Goal: Task Accomplishment & Management: Manage account settings

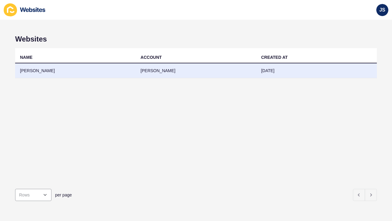
click at [159, 76] on td "[PERSON_NAME]" at bounding box center [196, 70] width 120 height 15
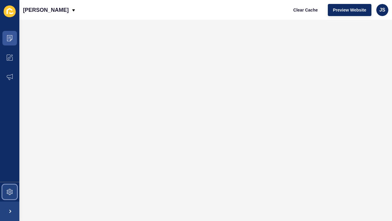
click at [10, 188] on span at bounding box center [9, 191] width 19 height 19
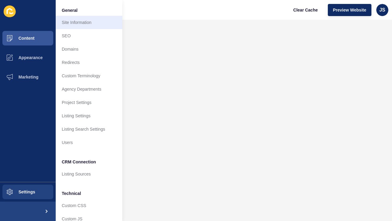
click at [100, 22] on link "Site Information" at bounding box center [89, 22] width 67 height 13
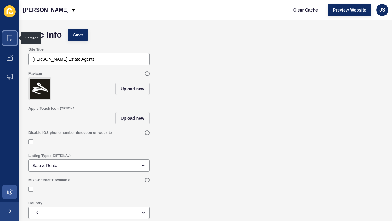
click at [12, 40] on icon at bounding box center [10, 38] width 6 height 6
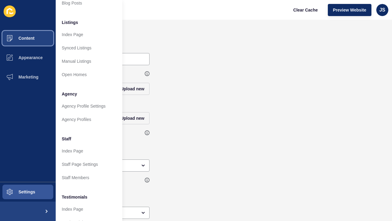
scroll to position [76, 0]
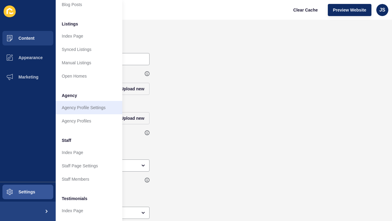
click at [92, 109] on link "Agency Profile Settings" at bounding box center [89, 107] width 67 height 13
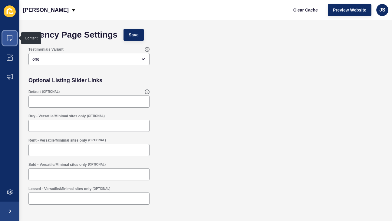
click at [12, 39] on icon at bounding box center [10, 38] width 6 height 6
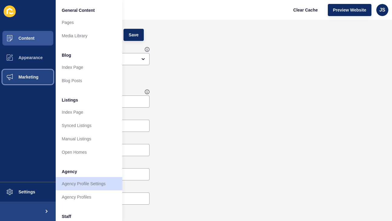
click at [35, 76] on span "Marketing" at bounding box center [18, 76] width 39 height 5
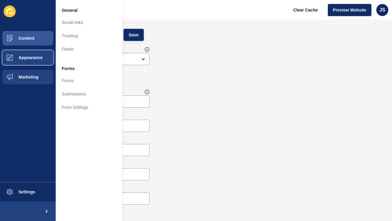
click at [36, 53] on button "Appearance" at bounding box center [28, 57] width 56 height 19
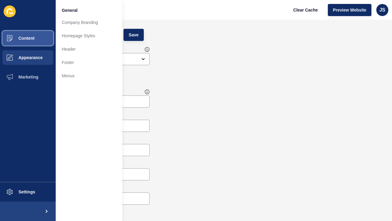
click at [42, 42] on button "Content" at bounding box center [28, 37] width 56 height 19
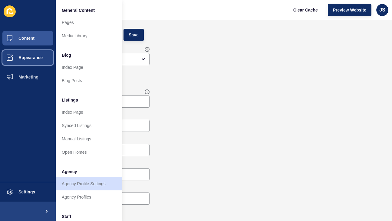
click at [28, 58] on span "Appearance" at bounding box center [21, 57] width 44 height 5
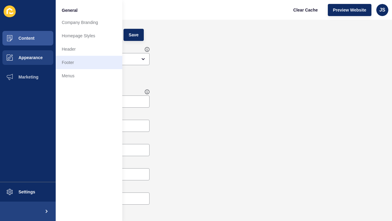
click at [71, 62] on link "Footer" at bounding box center [89, 62] width 67 height 13
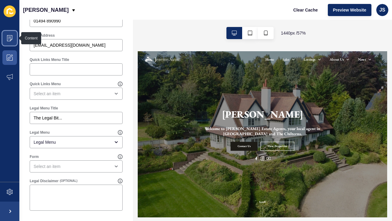
click at [12, 36] on icon at bounding box center [10, 38] width 6 height 6
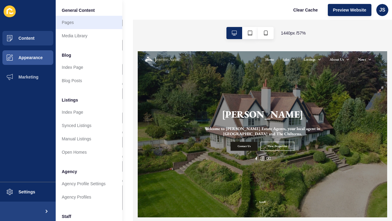
click at [88, 28] on link "Pages" at bounding box center [89, 22] width 67 height 13
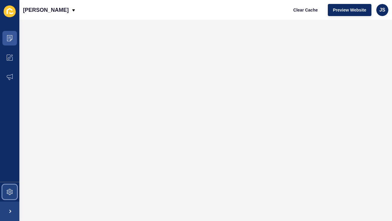
click at [12, 197] on span at bounding box center [9, 191] width 19 height 19
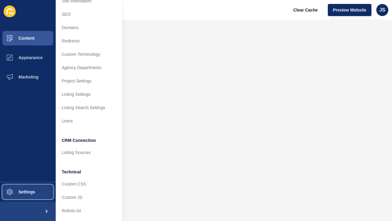
scroll to position [21, 0]
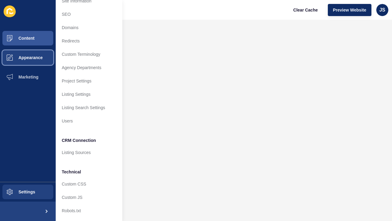
click at [26, 53] on button "Appearance" at bounding box center [28, 57] width 56 height 19
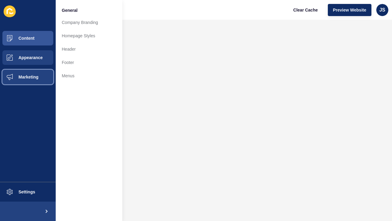
click at [35, 77] on span "Marketing" at bounding box center [18, 76] width 39 height 5
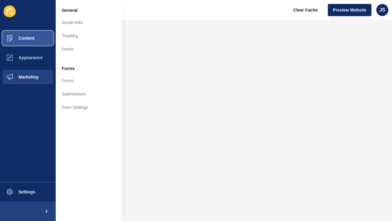
click at [29, 37] on span "Content" at bounding box center [16, 38] width 35 height 5
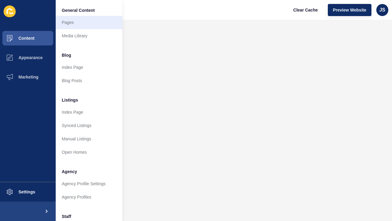
click at [85, 23] on link "Pages" at bounding box center [89, 22] width 67 height 13
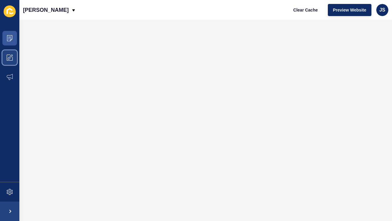
click at [6, 61] on span at bounding box center [9, 57] width 19 height 19
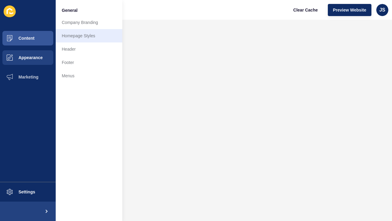
click at [72, 38] on link "Homepage Styles" at bounding box center [89, 35] width 67 height 13
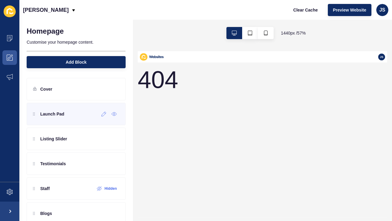
scroll to position [45, 0]
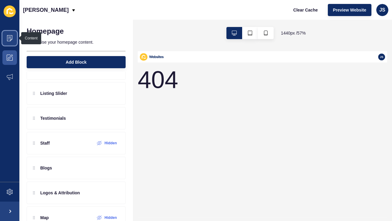
click at [14, 41] on span at bounding box center [9, 37] width 19 height 19
click at [223, 125] on div "404" at bounding box center [356, 206] width 436 height 270
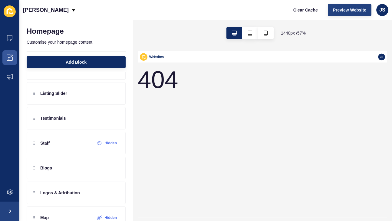
click at [339, 9] on span "Preview Website" at bounding box center [349, 10] width 33 height 6
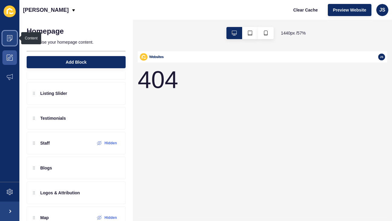
click at [9, 38] on icon at bounding box center [9, 38] width 3 height 0
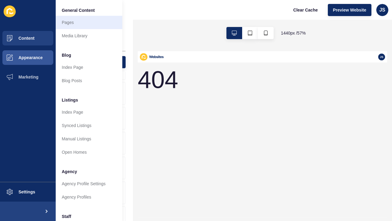
click at [69, 25] on link "Pages" at bounding box center [89, 22] width 67 height 13
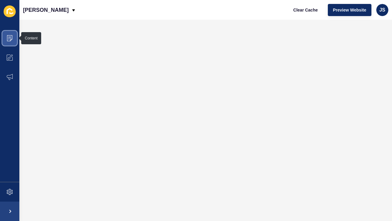
click at [12, 41] on span at bounding box center [9, 37] width 19 height 19
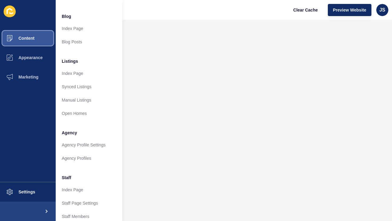
scroll to position [41, 0]
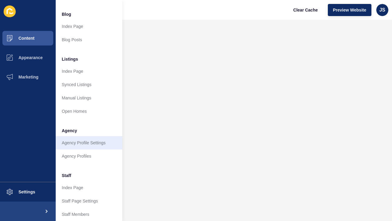
click at [74, 143] on link "Agency Profile Settings" at bounding box center [89, 142] width 67 height 13
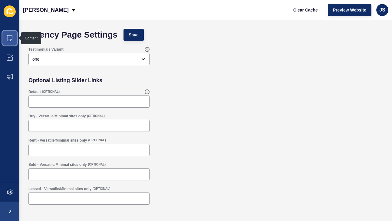
click at [11, 39] on icon at bounding box center [9, 38] width 5 height 6
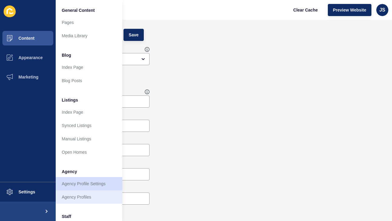
click at [80, 199] on link "Agency Profiles" at bounding box center [89, 196] width 67 height 13
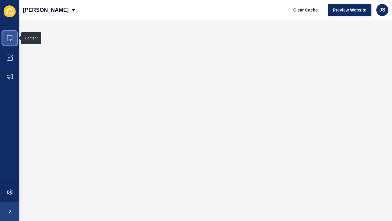
click at [6, 35] on span at bounding box center [9, 37] width 19 height 19
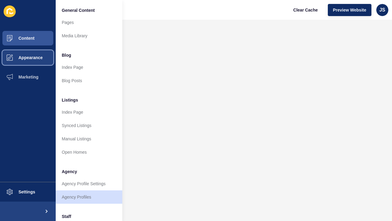
click at [41, 58] on span "Appearance" at bounding box center [21, 57] width 44 height 5
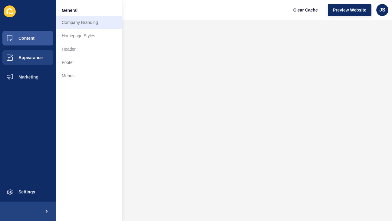
click at [79, 23] on link "Company Branding" at bounding box center [89, 22] width 67 height 13
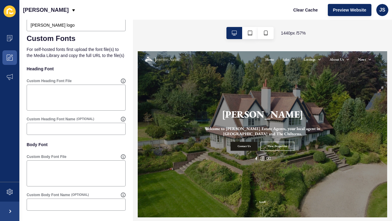
scroll to position [295, 0]
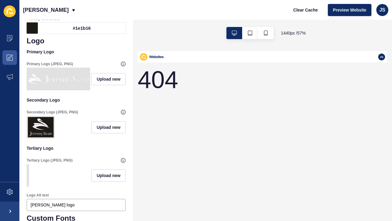
scroll to position [105, 0]
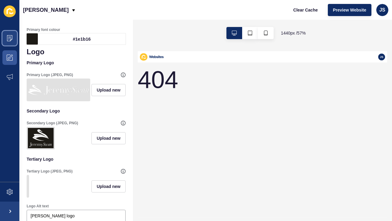
click at [4, 37] on span at bounding box center [9, 37] width 19 height 19
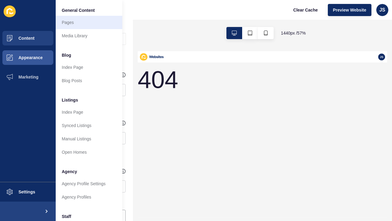
click at [69, 26] on link "Pages" at bounding box center [89, 22] width 67 height 13
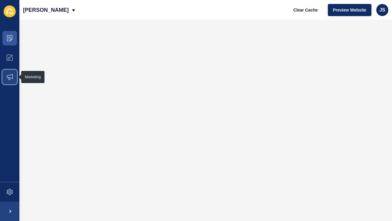
click at [10, 72] on span at bounding box center [9, 76] width 19 height 19
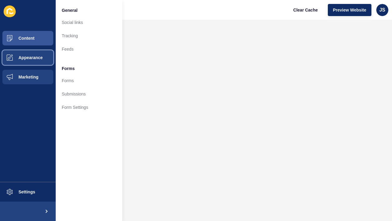
click at [16, 61] on span at bounding box center [9, 57] width 19 height 19
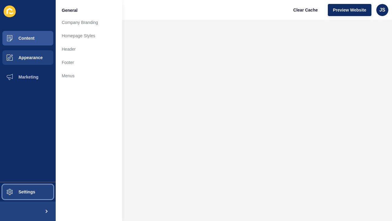
click at [26, 191] on span "Settings" at bounding box center [17, 191] width 36 height 5
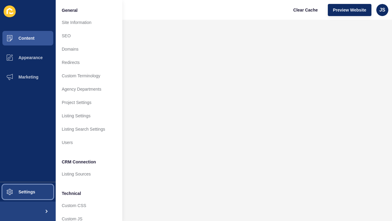
click at [26, 191] on span "Settings" at bounding box center [17, 191] width 36 height 5
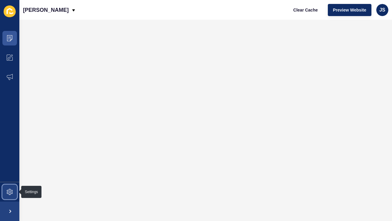
click at [12, 194] on icon at bounding box center [10, 192] width 6 height 6
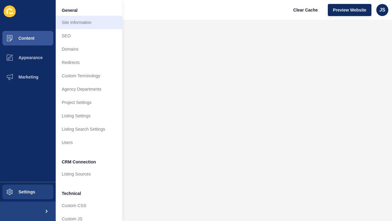
click at [92, 25] on link "Site Information" at bounding box center [89, 22] width 67 height 13
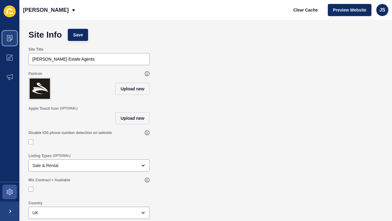
click at [8, 37] on icon at bounding box center [9, 37] width 3 height 0
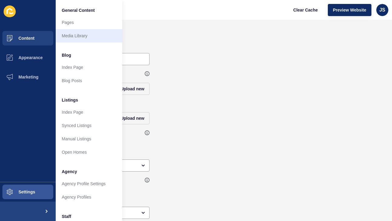
click at [101, 36] on link "Media Library" at bounding box center [89, 35] width 67 height 13
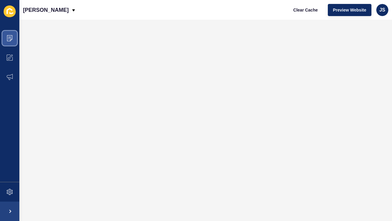
click at [8, 38] on icon at bounding box center [10, 38] width 6 height 6
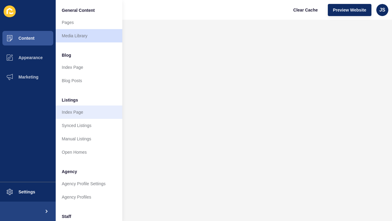
click at [81, 112] on link "Index Page" at bounding box center [89, 111] width 67 height 13
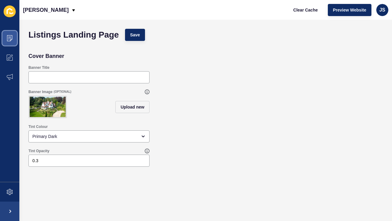
click at [12, 42] on span at bounding box center [9, 37] width 19 height 19
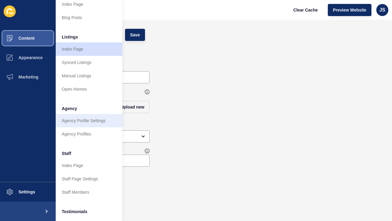
scroll to position [64, 0]
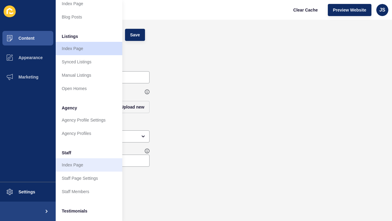
click at [75, 164] on link "Index Page" at bounding box center [89, 164] width 67 height 13
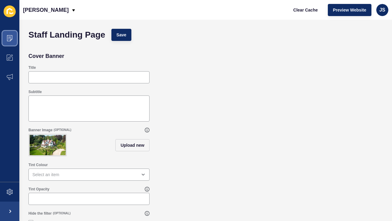
click at [10, 38] on icon at bounding box center [10, 38] width 6 height 6
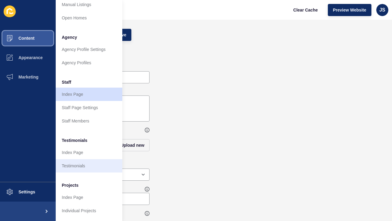
scroll to position [134, 0]
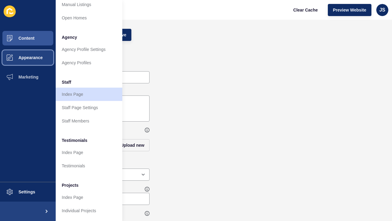
click at [34, 62] on button "Appearance" at bounding box center [28, 57] width 56 height 19
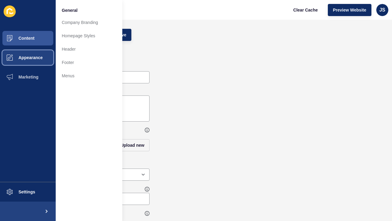
scroll to position [0, 0]
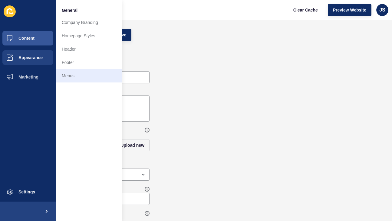
click at [69, 79] on link "Menus" at bounding box center [89, 75] width 67 height 13
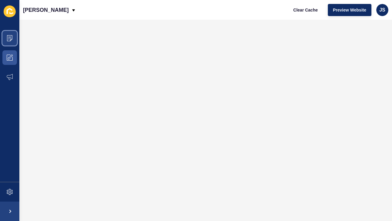
click at [12, 41] on icon at bounding box center [10, 38] width 6 height 6
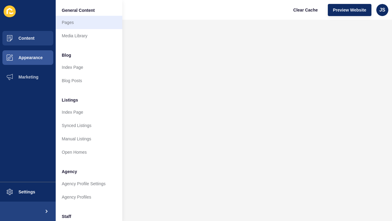
click at [70, 22] on link "Pages" at bounding box center [89, 22] width 67 height 13
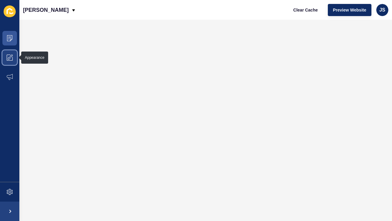
click at [8, 54] on span at bounding box center [9, 57] width 19 height 19
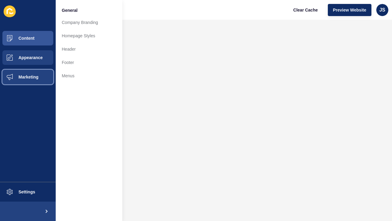
click at [22, 74] on button "Marketing" at bounding box center [28, 76] width 56 height 19
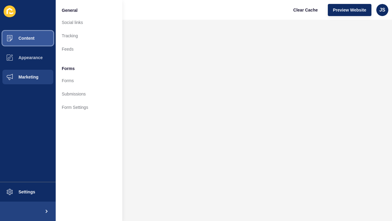
click at [25, 41] on button "Content" at bounding box center [28, 37] width 56 height 19
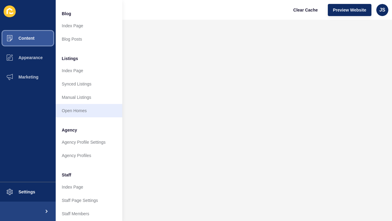
scroll to position [42, 0]
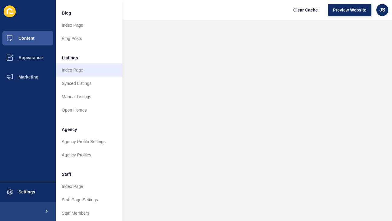
click at [78, 73] on link "Index Page" at bounding box center [89, 69] width 67 height 13
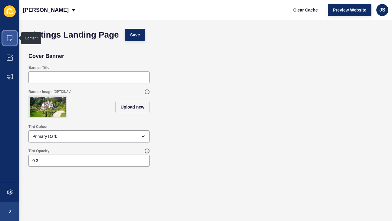
click at [12, 39] on icon at bounding box center [10, 38] width 6 height 6
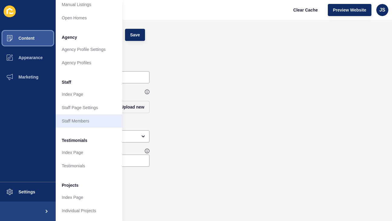
scroll to position [134, 0]
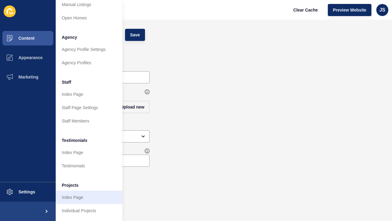
click at [70, 199] on link "Index Page" at bounding box center [89, 196] width 67 height 13
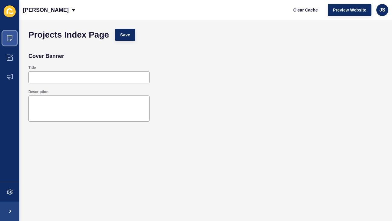
click at [11, 34] on span at bounding box center [9, 37] width 19 height 19
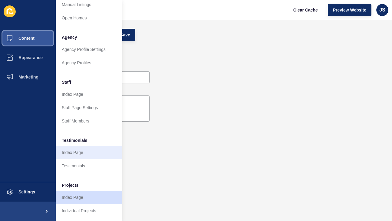
scroll to position [134, 0]
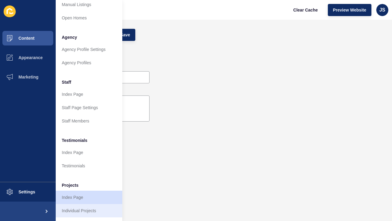
click at [73, 209] on link "Individual Projects" at bounding box center [89, 210] width 67 height 13
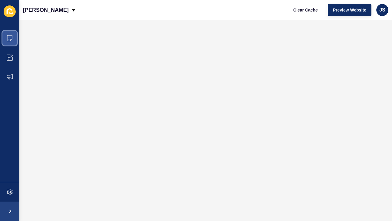
click at [14, 35] on span at bounding box center [9, 37] width 19 height 19
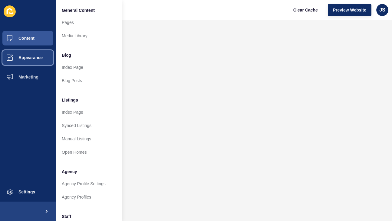
click at [45, 56] on button "Appearance" at bounding box center [28, 57] width 56 height 19
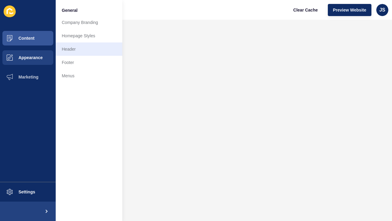
click at [70, 52] on link "Header" at bounding box center [89, 48] width 67 height 13
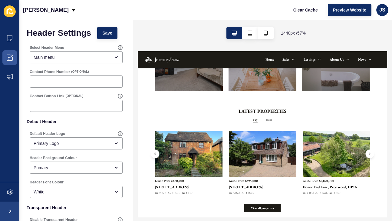
scroll to position [297, 0]
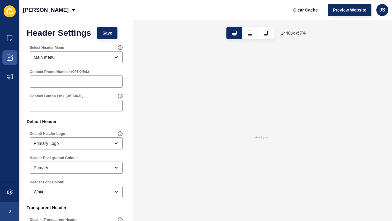
scroll to position [0, 0]
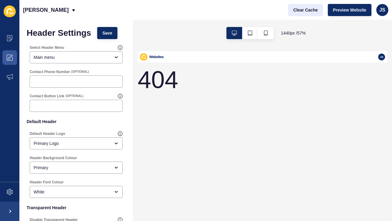
click at [311, 6] on button "Clear Cache" at bounding box center [305, 10] width 35 height 12
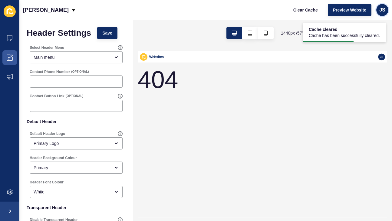
click at [385, 10] on span "JS" at bounding box center [382, 10] width 6 height 6
click at [392, 105] on div "404" at bounding box center [356, 206] width 436 height 270
click at [13, 17] on icon at bounding box center [10, 11] width 12 height 12
click at [10, 10] on icon at bounding box center [10, 11] width 6 height 6
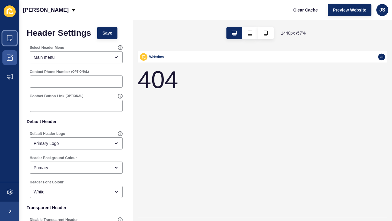
click at [13, 39] on span at bounding box center [9, 37] width 19 height 19
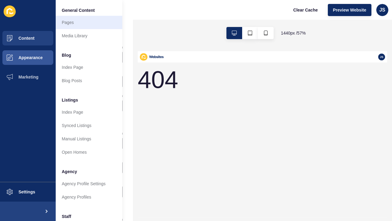
click at [74, 25] on link "Pages" at bounding box center [89, 22] width 67 height 13
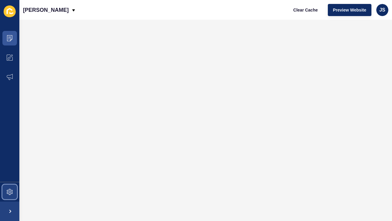
click at [14, 192] on span at bounding box center [9, 191] width 19 height 19
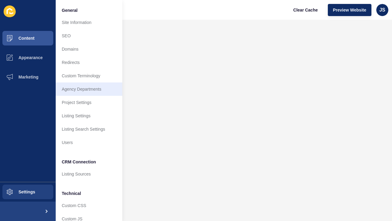
click at [87, 90] on link "Agency Departments" at bounding box center [89, 88] width 67 height 13
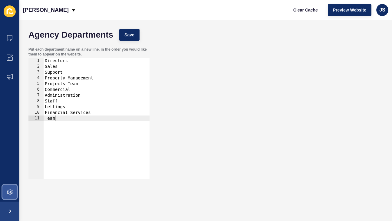
click at [15, 192] on span at bounding box center [9, 191] width 19 height 19
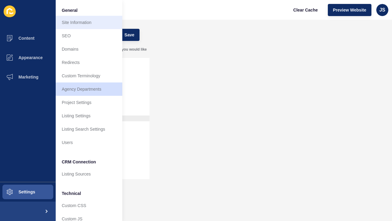
click at [93, 22] on link "Site Information" at bounding box center [89, 22] width 67 height 13
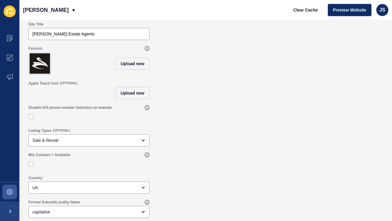
scroll to position [25, 0]
click at [12, 191] on icon at bounding box center [10, 192] width 6 height 6
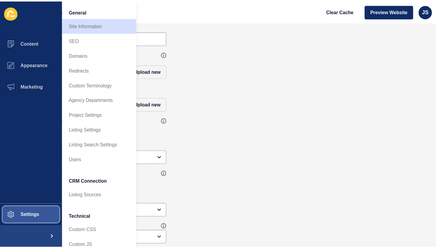
scroll to position [0, 0]
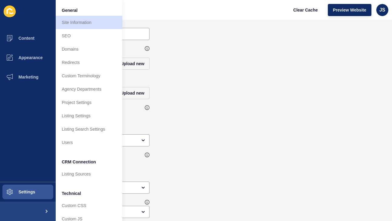
click at [47, 211] on span at bounding box center [45, 210] width 19 height 19
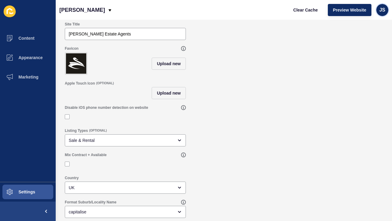
click at [381, 12] on span "JS" at bounding box center [382, 10] width 6 height 6
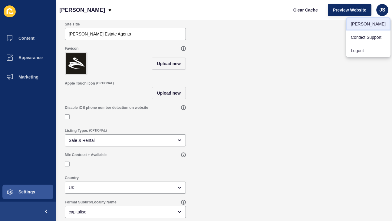
click at [371, 24] on link "[PERSON_NAME]" at bounding box center [368, 23] width 45 height 13
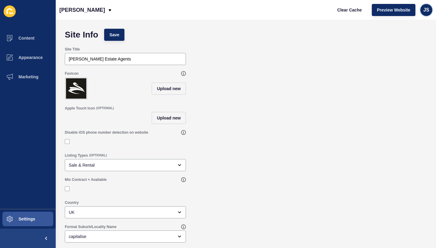
click at [392, 7] on span "JS" at bounding box center [426, 10] width 6 height 6
click at [392, 26] on link "[PERSON_NAME]" at bounding box center [412, 23] width 45 height 13
click at [8, 45] on span at bounding box center [9, 37] width 19 height 19
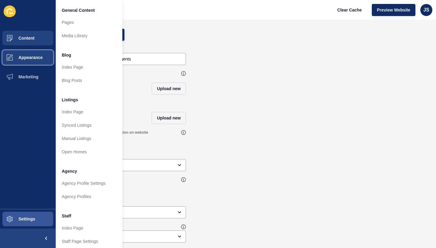
click at [17, 54] on span at bounding box center [9, 57] width 19 height 19
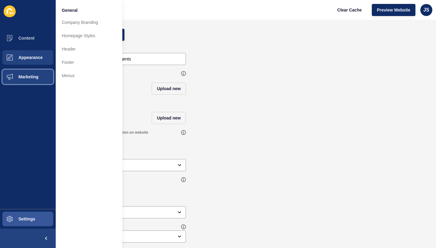
click at [32, 78] on span "Marketing" at bounding box center [18, 76] width 39 height 5
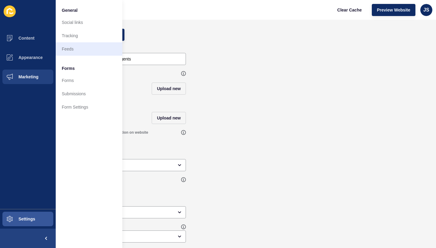
click at [68, 46] on link "Feeds" at bounding box center [89, 48] width 67 height 13
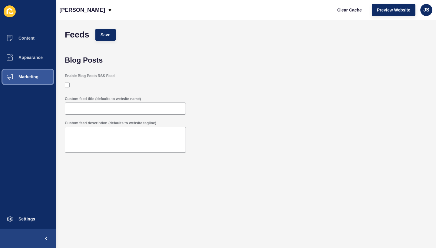
click at [37, 78] on span "Marketing" at bounding box center [18, 76] width 39 height 5
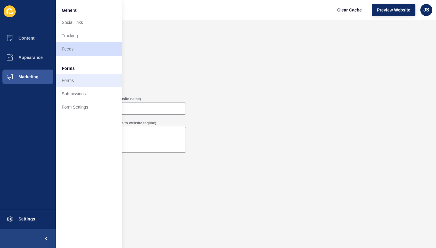
click at [94, 86] on link "Forms" at bounding box center [89, 80] width 67 height 13
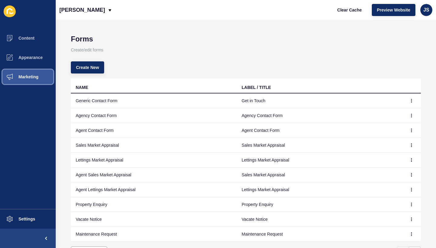
click at [41, 81] on button "Marketing" at bounding box center [28, 76] width 56 height 19
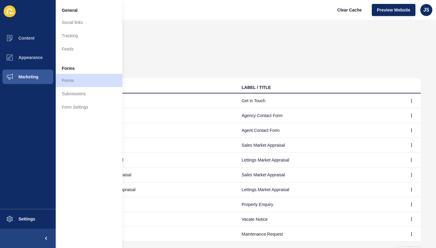
click at [212, 47] on p "Create/edit forms" at bounding box center [246, 49] width 350 height 13
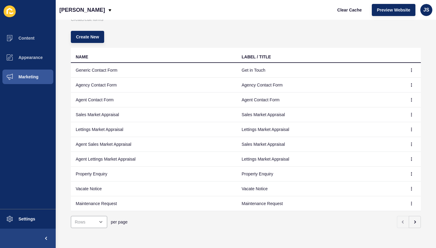
scroll to position [31, 0]
click at [392, 220] on button "button" at bounding box center [415, 222] width 12 height 12
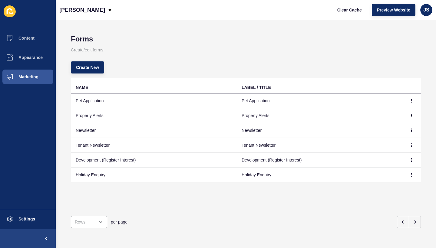
scroll to position [0, 0]
click at [37, 79] on span "Marketing" at bounding box center [18, 76] width 39 height 5
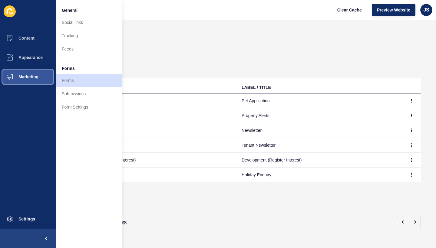
click at [37, 79] on span "Marketing" at bounding box center [18, 76] width 39 height 5
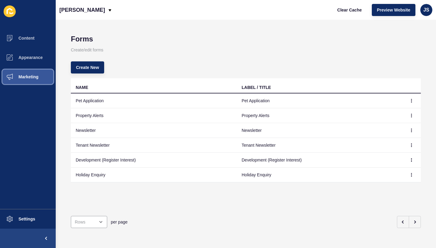
click at [37, 79] on span "Marketing" at bounding box center [18, 76] width 39 height 5
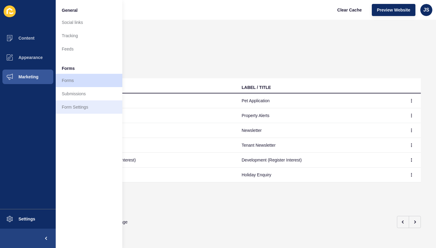
click at [81, 109] on link "Form Settings" at bounding box center [89, 107] width 67 height 13
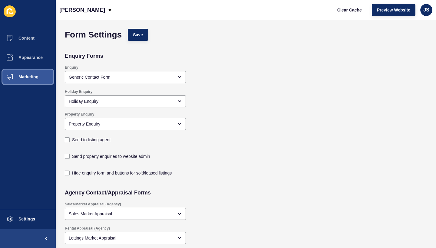
click at [39, 83] on button "Marketing" at bounding box center [28, 76] width 56 height 19
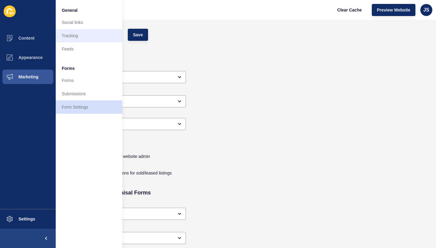
click at [73, 35] on link "Tracking" at bounding box center [89, 35] width 67 height 13
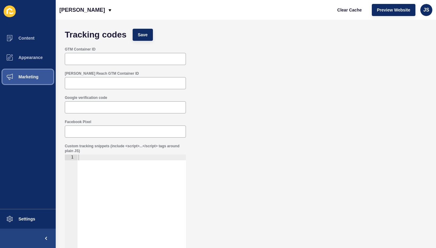
click at [30, 78] on span "Marketing" at bounding box center [18, 76] width 39 height 5
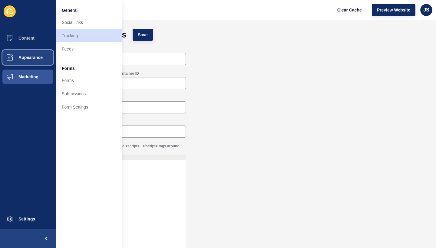
click at [32, 63] on button "Appearance" at bounding box center [28, 57] width 56 height 19
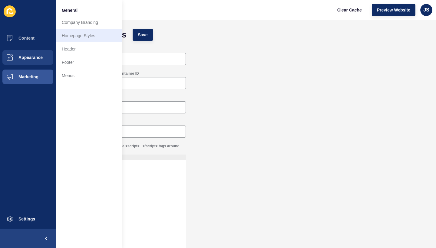
click at [86, 32] on link "Homepage Styles" at bounding box center [89, 35] width 67 height 13
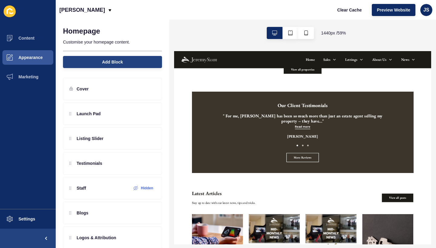
click at [136, 61] on button "Add Block" at bounding box center [112, 62] width 99 height 12
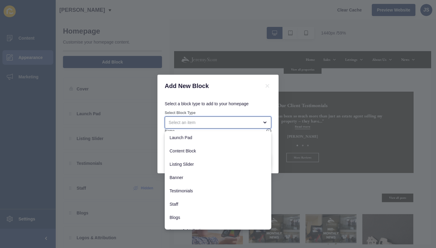
click at [186, 124] on div "close menu" at bounding box center [214, 123] width 90 height 6
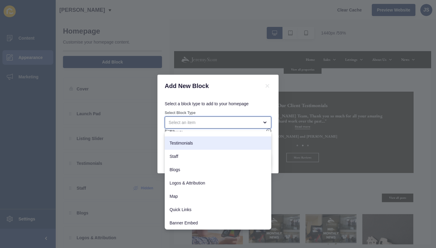
scroll to position [48, 0]
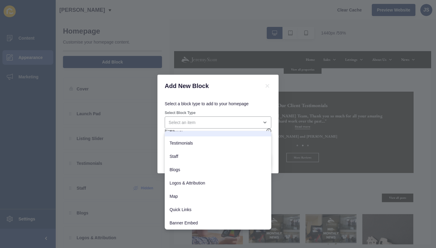
click at [246, 55] on div "Add New Block Select a block type to add to your homepage Select Block Type Nam…" at bounding box center [218, 124] width 436 height 248
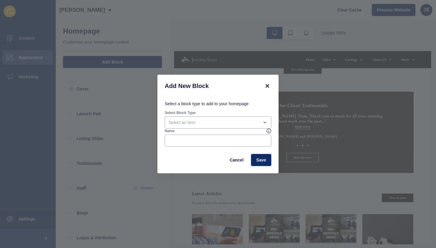
click at [266, 87] on icon at bounding box center [267, 86] width 4 height 4
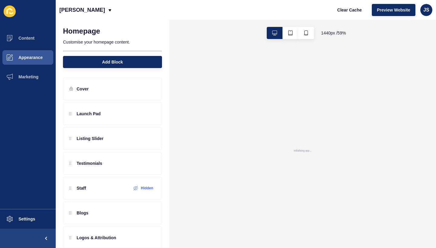
scroll to position [0, 0]
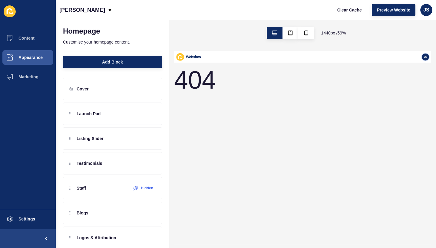
click at [392, 124] on div "404" at bounding box center [392, 225] width 436 height 308
click at [30, 38] on span "Content" at bounding box center [16, 38] width 35 height 5
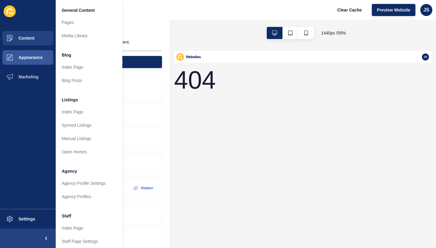
click at [365, 171] on div "404" at bounding box center [392, 225] width 436 height 308
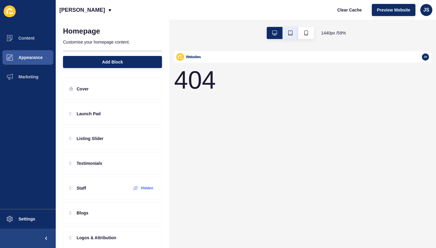
click at [293, 35] on button "button" at bounding box center [290, 33] width 16 height 12
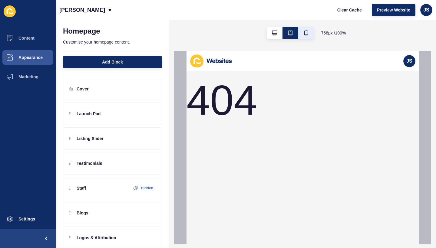
click at [302, 35] on button "button" at bounding box center [306, 33] width 16 height 12
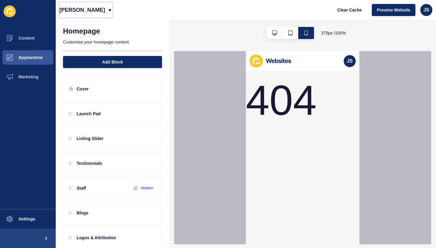
click at [107, 9] on icon at bounding box center [109, 10] width 5 height 5
click at [96, 25] on div "Back to website list" at bounding box center [85, 27] width 43 height 11
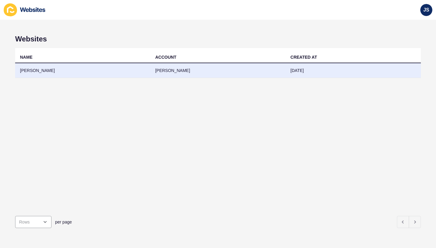
click at [41, 68] on td "[PERSON_NAME]" at bounding box center [82, 70] width 135 height 15
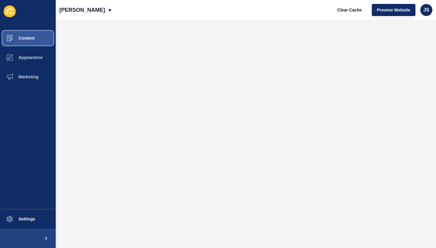
click at [30, 38] on span "Content" at bounding box center [16, 38] width 35 height 5
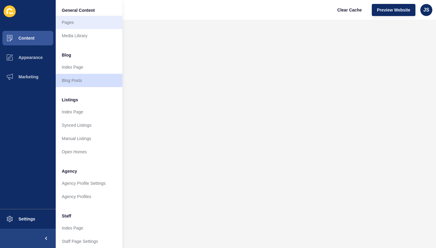
click at [78, 21] on link "Pages" at bounding box center [89, 22] width 67 height 13
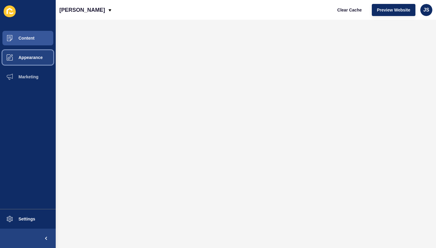
click at [33, 57] on span "Appearance" at bounding box center [21, 57] width 44 height 5
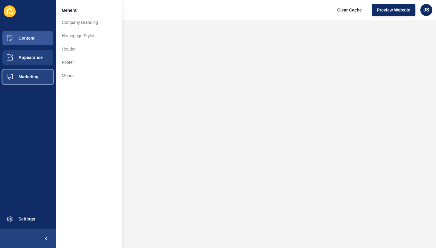
click at [31, 80] on button "Marketing" at bounding box center [28, 76] width 56 height 19
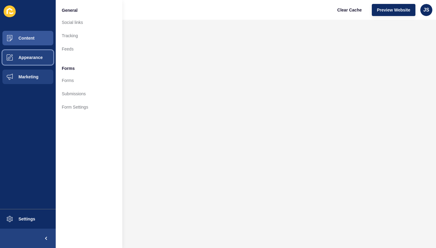
click at [33, 61] on button "Appearance" at bounding box center [28, 57] width 56 height 19
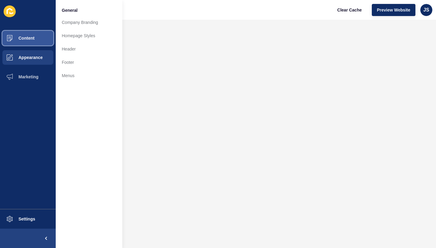
click at [36, 46] on button "Content" at bounding box center [28, 37] width 56 height 19
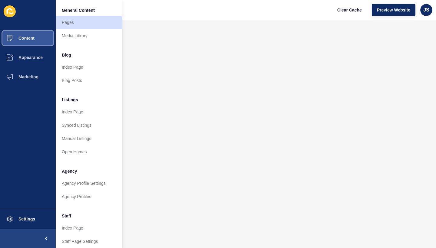
scroll to position [8, 0]
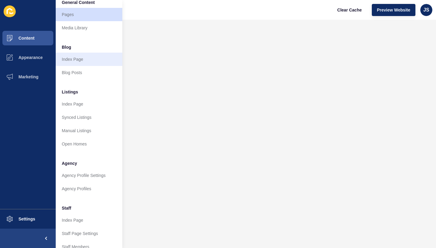
click at [84, 62] on link "Index Page" at bounding box center [89, 59] width 67 height 13
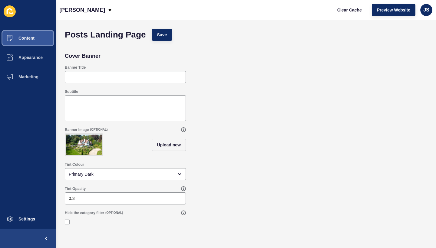
click at [34, 43] on button "Content" at bounding box center [28, 37] width 56 height 19
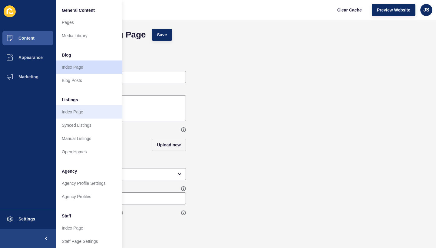
click at [84, 113] on link "Index Page" at bounding box center [89, 111] width 67 height 13
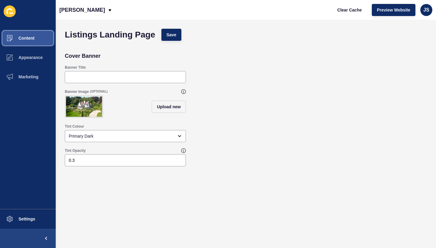
click at [31, 36] on span "Content" at bounding box center [16, 38] width 35 height 5
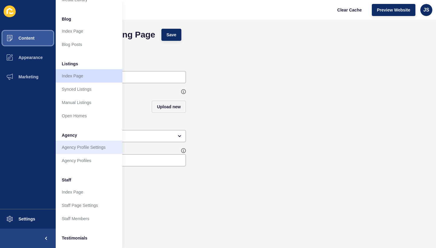
scroll to position [38, 0]
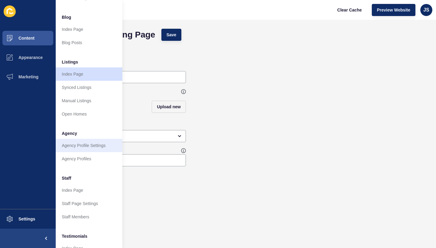
click at [79, 150] on link "Agency Profile Settings" at bounding box center [89, 145] width 67 height 13
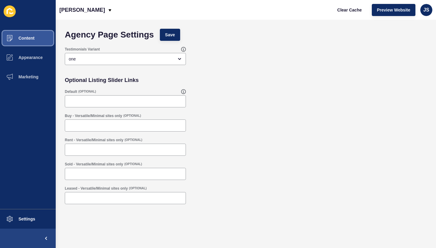
click at [39, 41] on button "Content" at bounding box center [28, 37] width 56 height 19
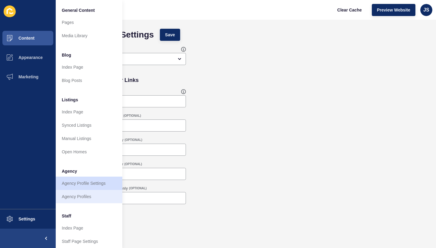
click at [81, 194] on link "Agency Profiles" at bounding box center [89, 196] width 67 height 13
